Goal: Task Accomplishment & Management: Manage account settings

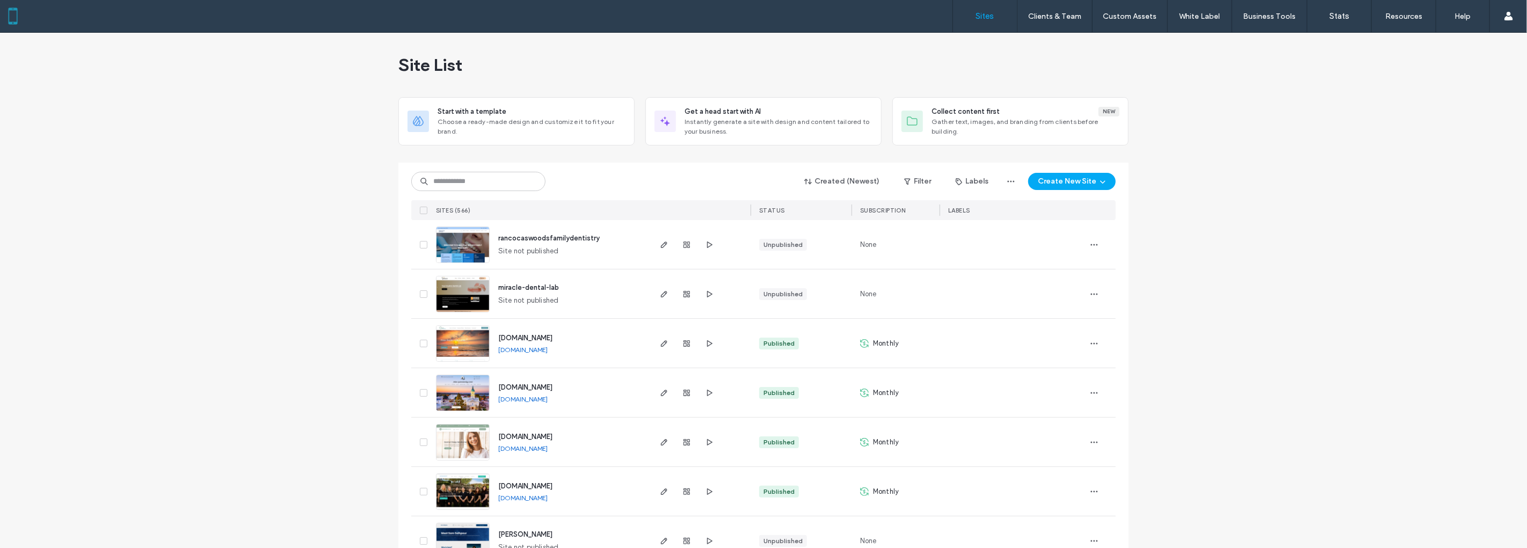
click at [505, 184] on input at bounding box center [478, 181] width 134 height 19
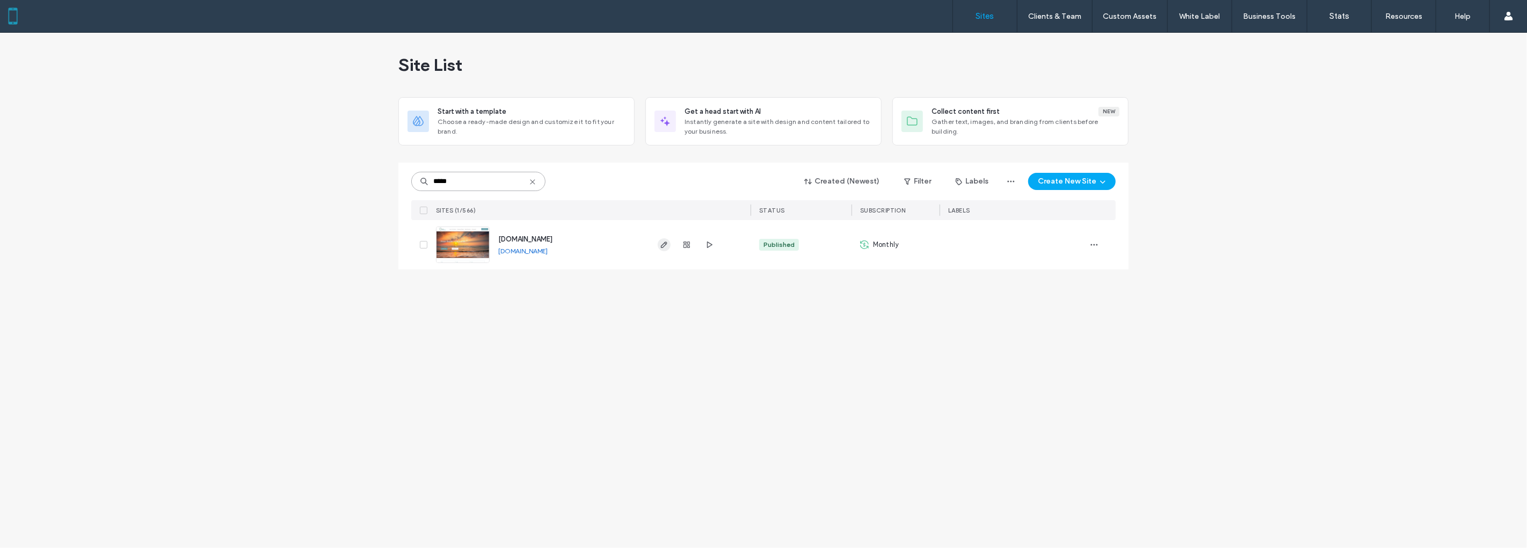
type input "*****"
click at [121, 259] on div "Site List Start with a template Choose a ready-made design and customize it to …" at bounding box center [763, 290] width 1527 height 515
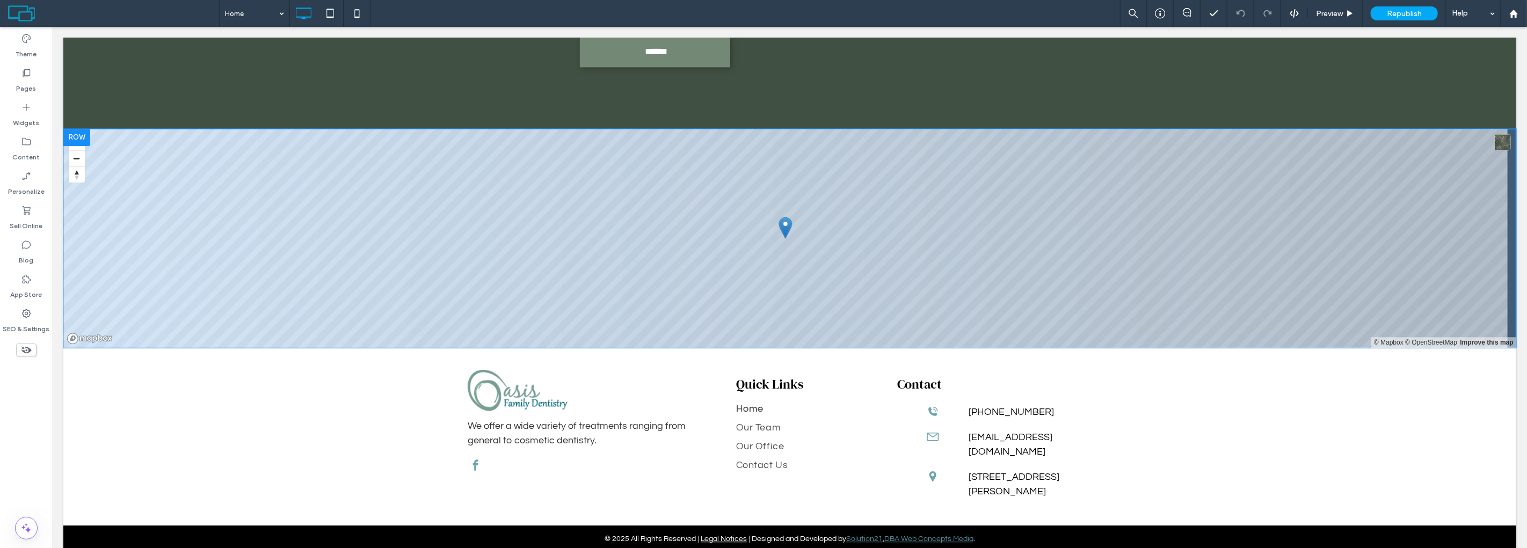
scroll to position [2123, 0]
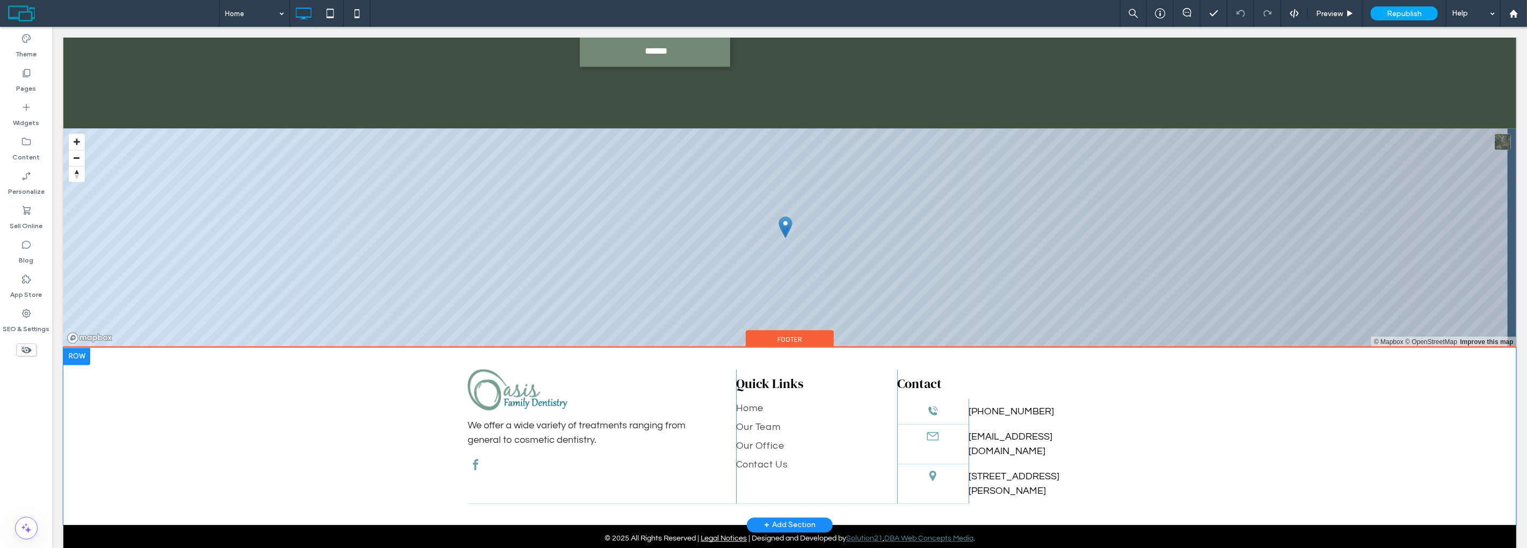
click at [229, 412] on div "We offer a wide variety of treatments ranging from general to cosmetic dentistr…" at bounding box center [789, 436] width 1453 height 178
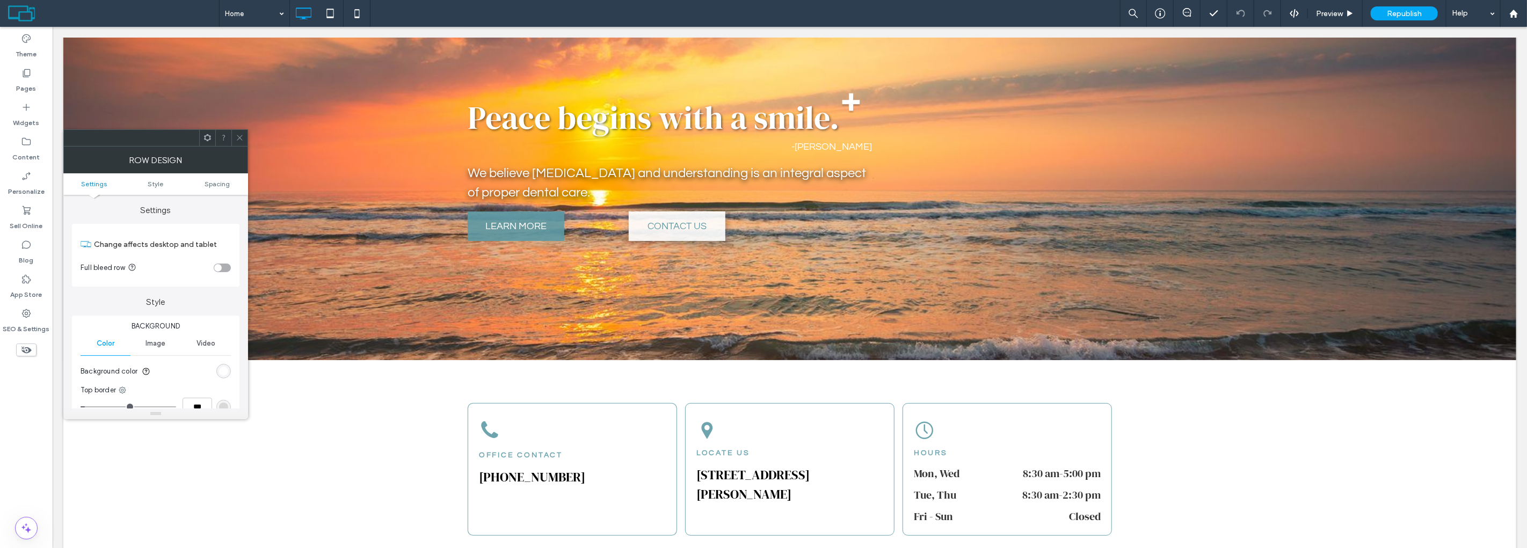
scroll to position [0, 0]
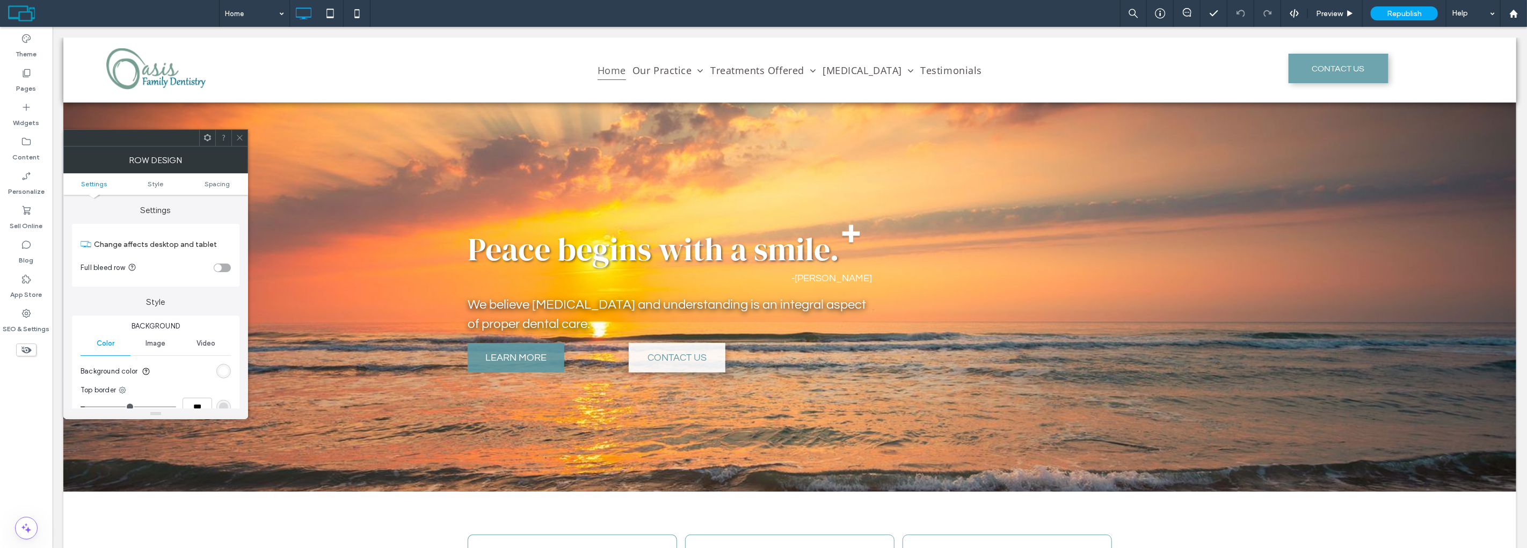
click at [237, 145] on span at bounding box center [240, 138] width 8 height 16
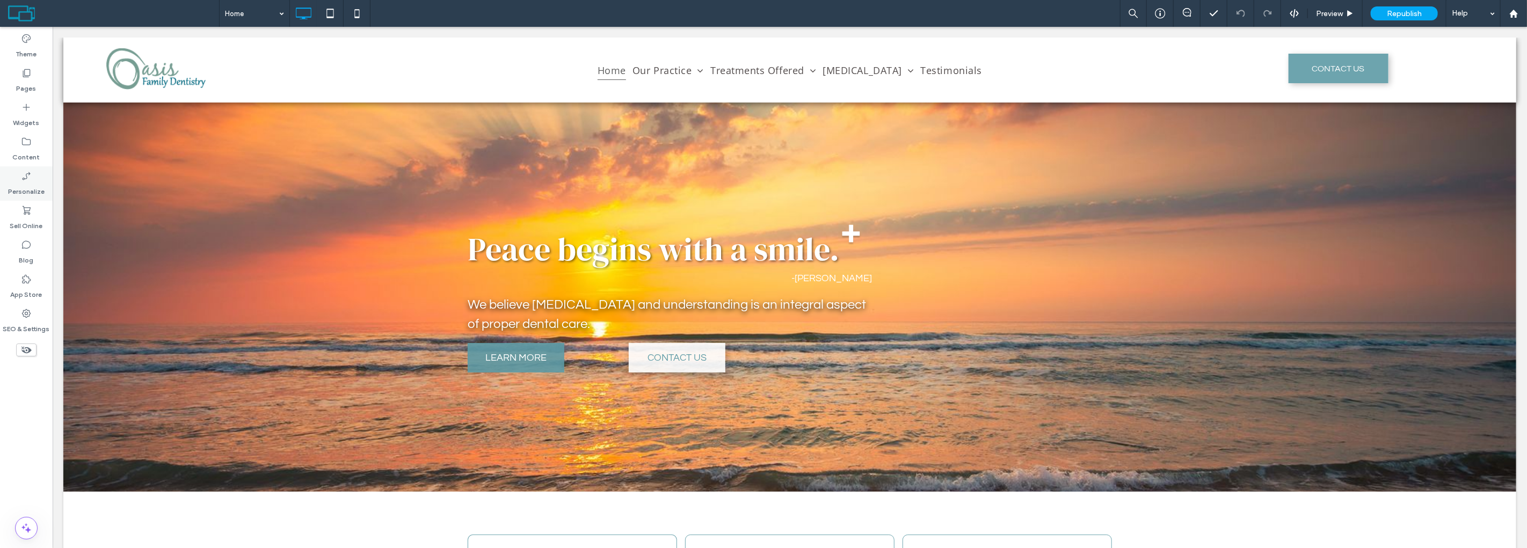
click at [25, 183] on label "Personalize" at bounding box center [26, 188] width 37 height 15
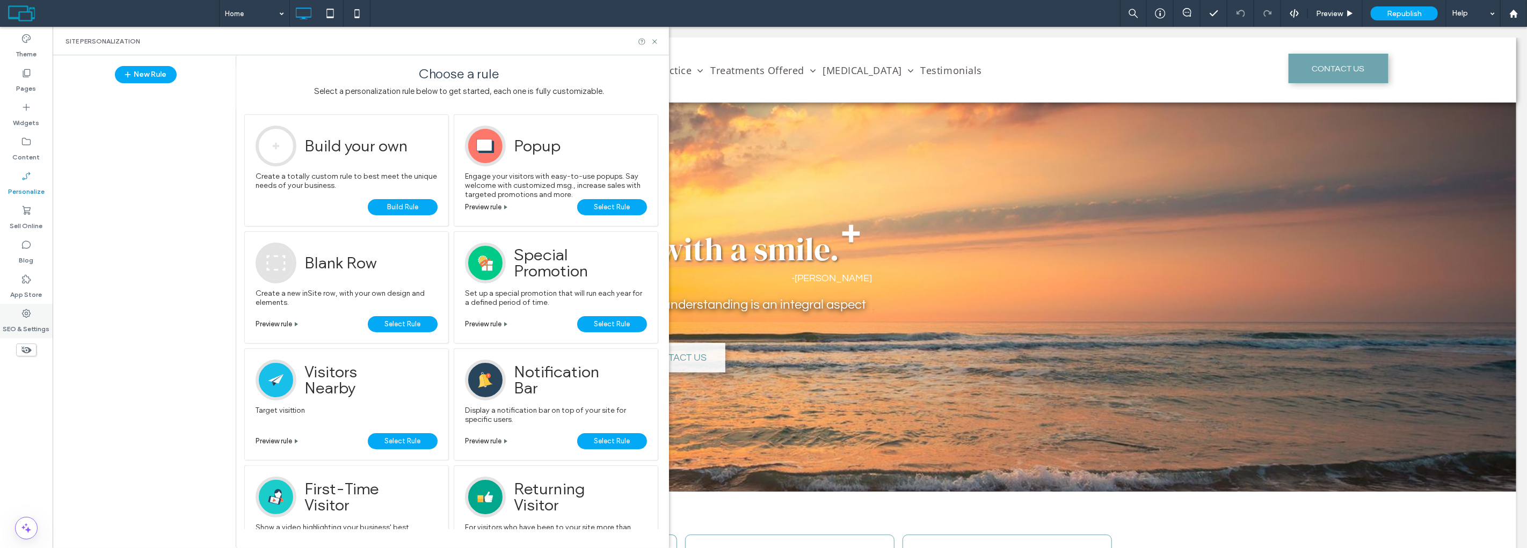
click at [28, 321] on label "SEO & Settings" at bounding box center [26, 326] width 47 height 15
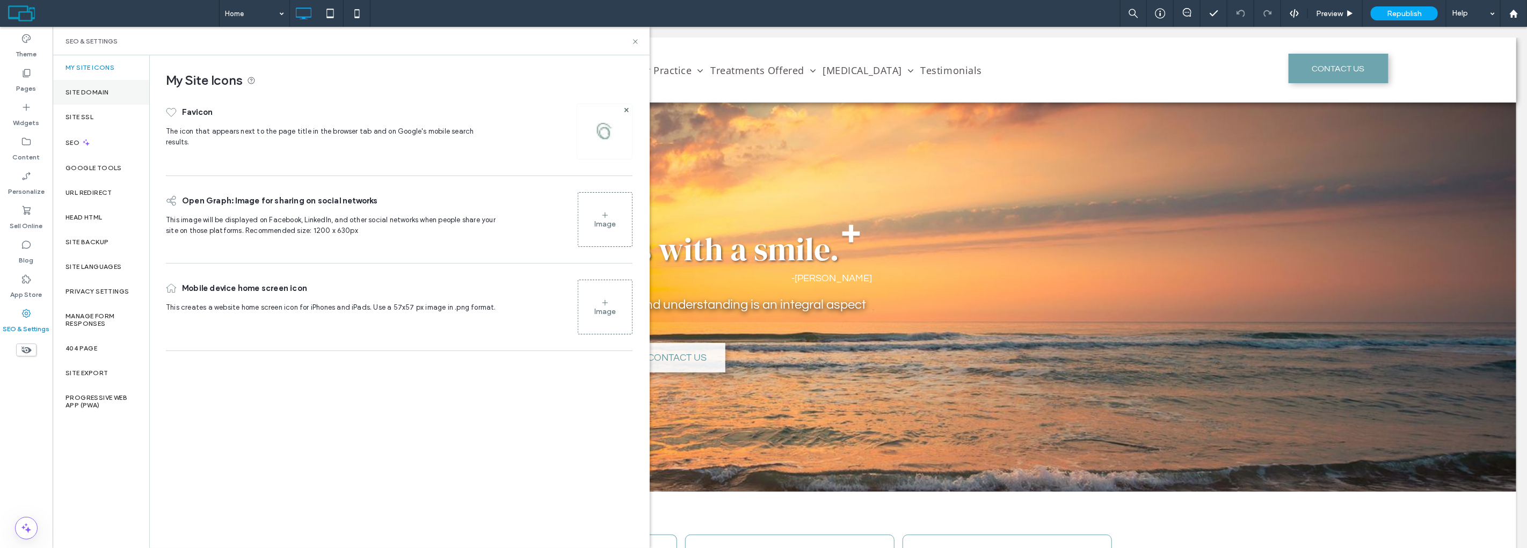
click at [84, 92] on label "Site Domain" at bounding box center [87, 93] width 43 height 8
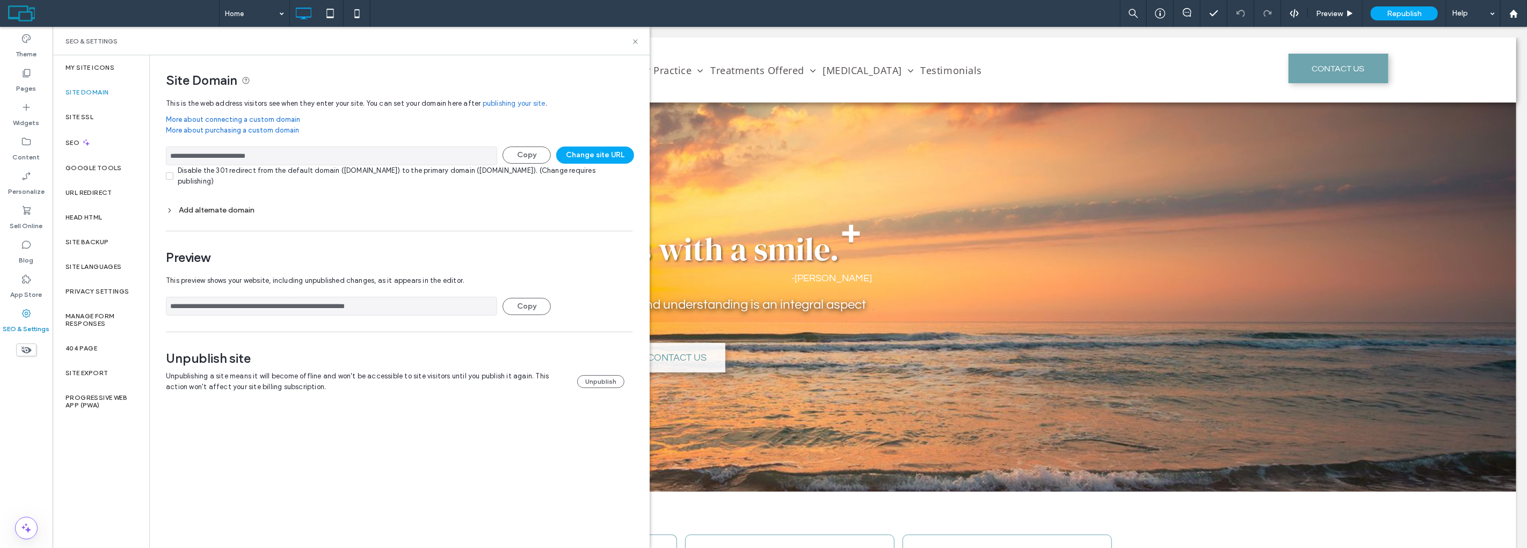
drag, startPoint x: 306, startPoint y: 155, endPoint x: 165, endPoint y: 155, distance: 140.7
click at [166, 155] on input "**********" at bounding box center [331, 156] width 331 height 19
